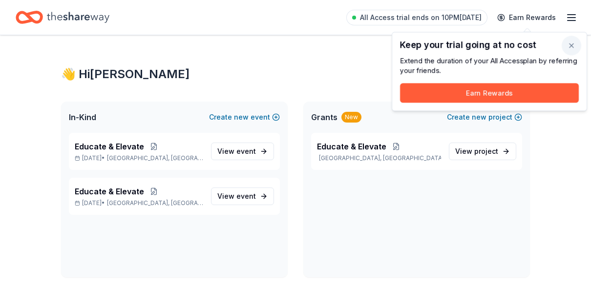
click at [573, 43] on button "button" at bounding box center [572, 46] width 20 height 20
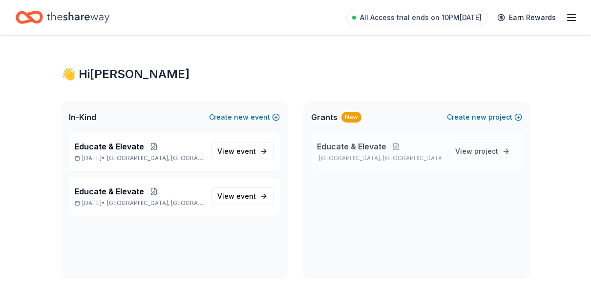
click at [367, 148] on span "Educate & Elevate" at bounding box center [351, 147] width 69 height 12
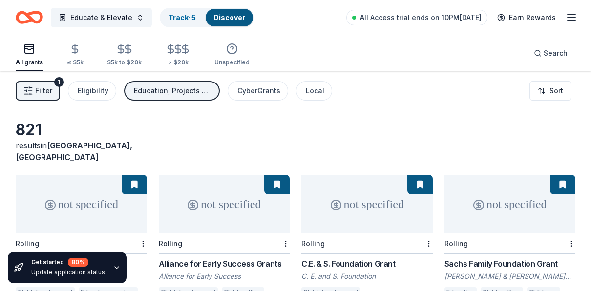
click at [43, 92] on span "Filter" at bounding box center [43, 91] width 17 height 12
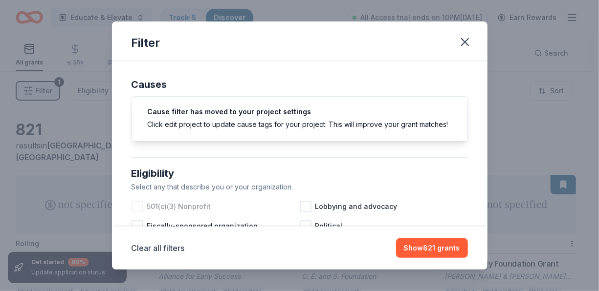
click at [133, 213] on div at bounding box center [137, 207] width 12 height 12
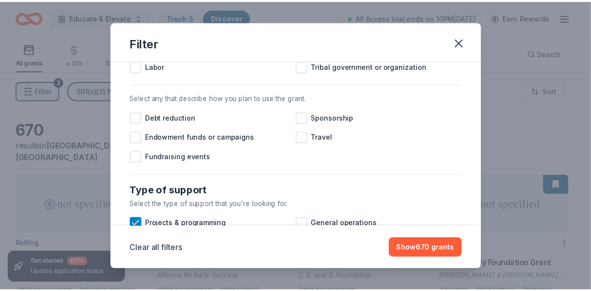
scroll to position [391, 0]
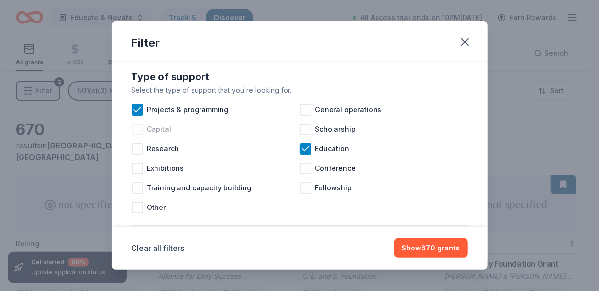
click at [139, 135] on div at bounding box center [137, 130] width 12 height 12
click at [441, 249] on button "Show 675 grants" at bounding box center [430, 248] width 73 height 20
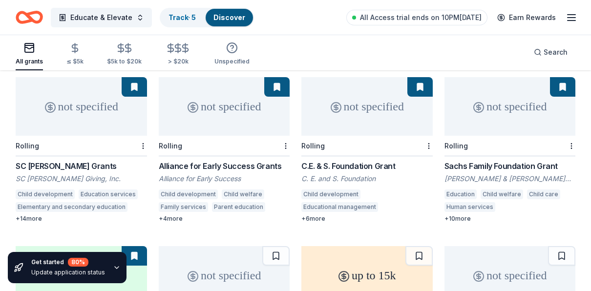
scroll to position [147, 0]
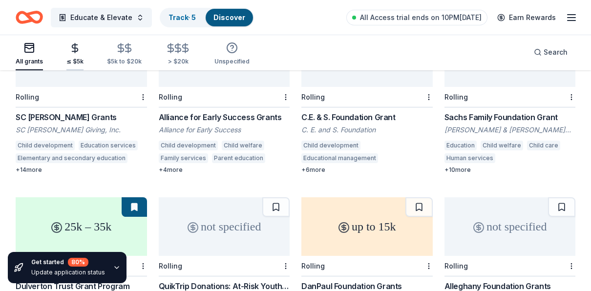
click at [78, 55] on div "≤ $5k" at bounding box center [74, 54] width 17 height 23
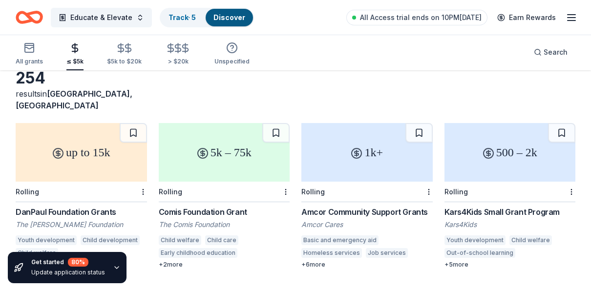
scroll to position [98, 0]
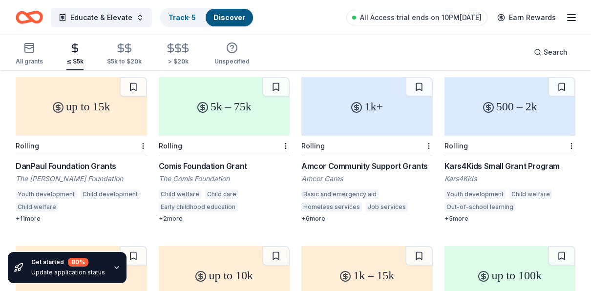
click at [101, 160] on div "DanPaul Foundation Grants" at bounding box center [81, 166] width 131 height 12
click at [370, 160] on div "Amcor Community Support Grants" at bounding box center [367, 166] width 131 height 12
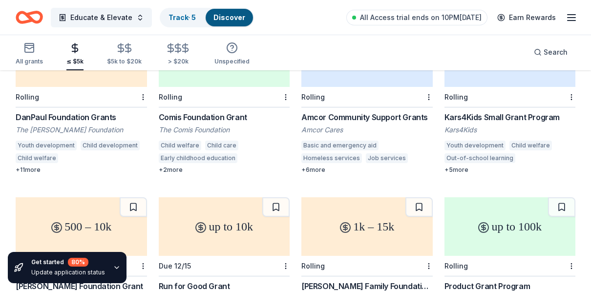
scroll to position [435, 0]
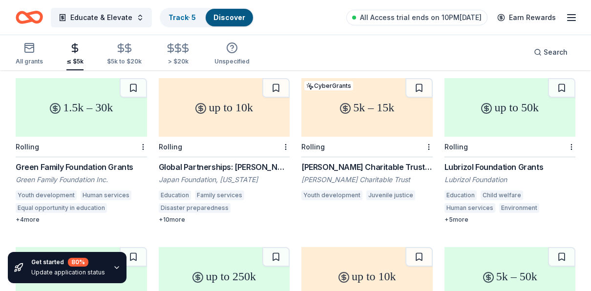
click at [345, 175] on div "Willis C. Helm Charitable Trust" at bounding box center [367, 180] width 131 height 10
click at [221, 161] on div "Global Partnerships: [PERSON_NAME]" at bounding box center [224, 167] width 131 height 12
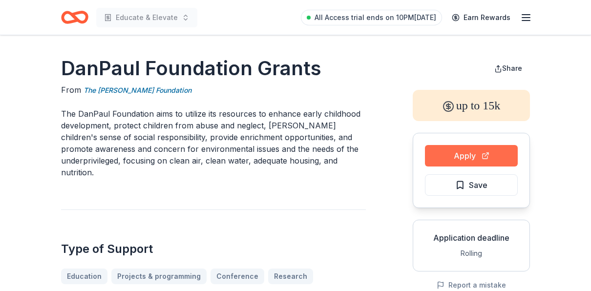
click at [475, 152] on button "Apply" at bounding box center [471, 156] width 93 height 22
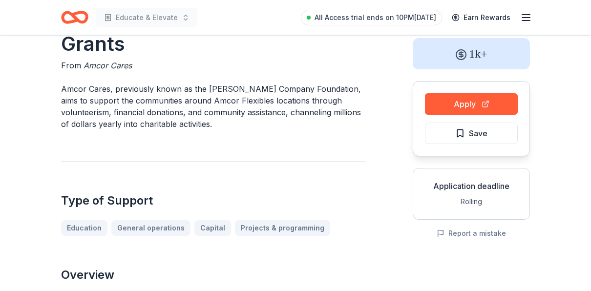
scroll to position [49, 0]
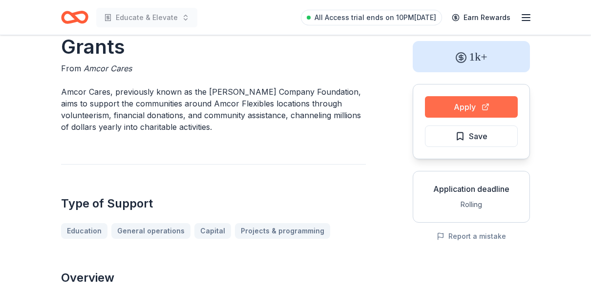
click at [472, 107] on button "Apply" at bounding box center [471, 107] width 93 height 22
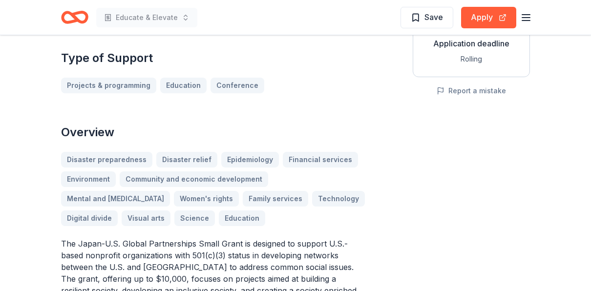
scroll to position [195, 0]
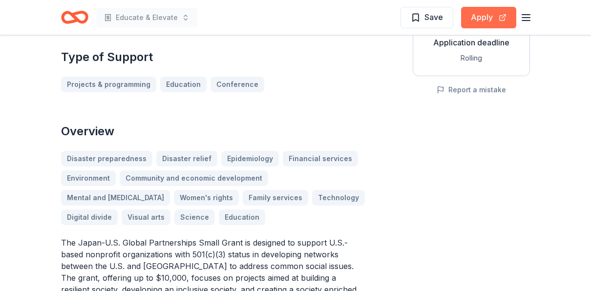
click at [490, 13] on button "Apply" at bounding box center [488, 18] width 55 height 22
